Goal: Transaction & Acquisition: Purchase product/service

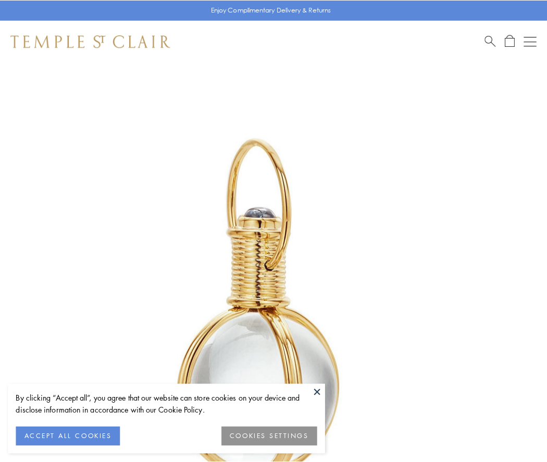
scroll to position [272, 0]
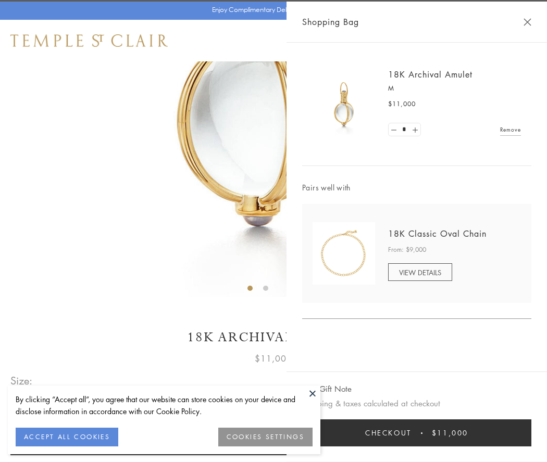
click at [417, 433] on button "Checkout $11,000" at bounding box center [416, 433] width 229 height 27
